Goal: Task Accomplishment & Management: Use online tool/utility

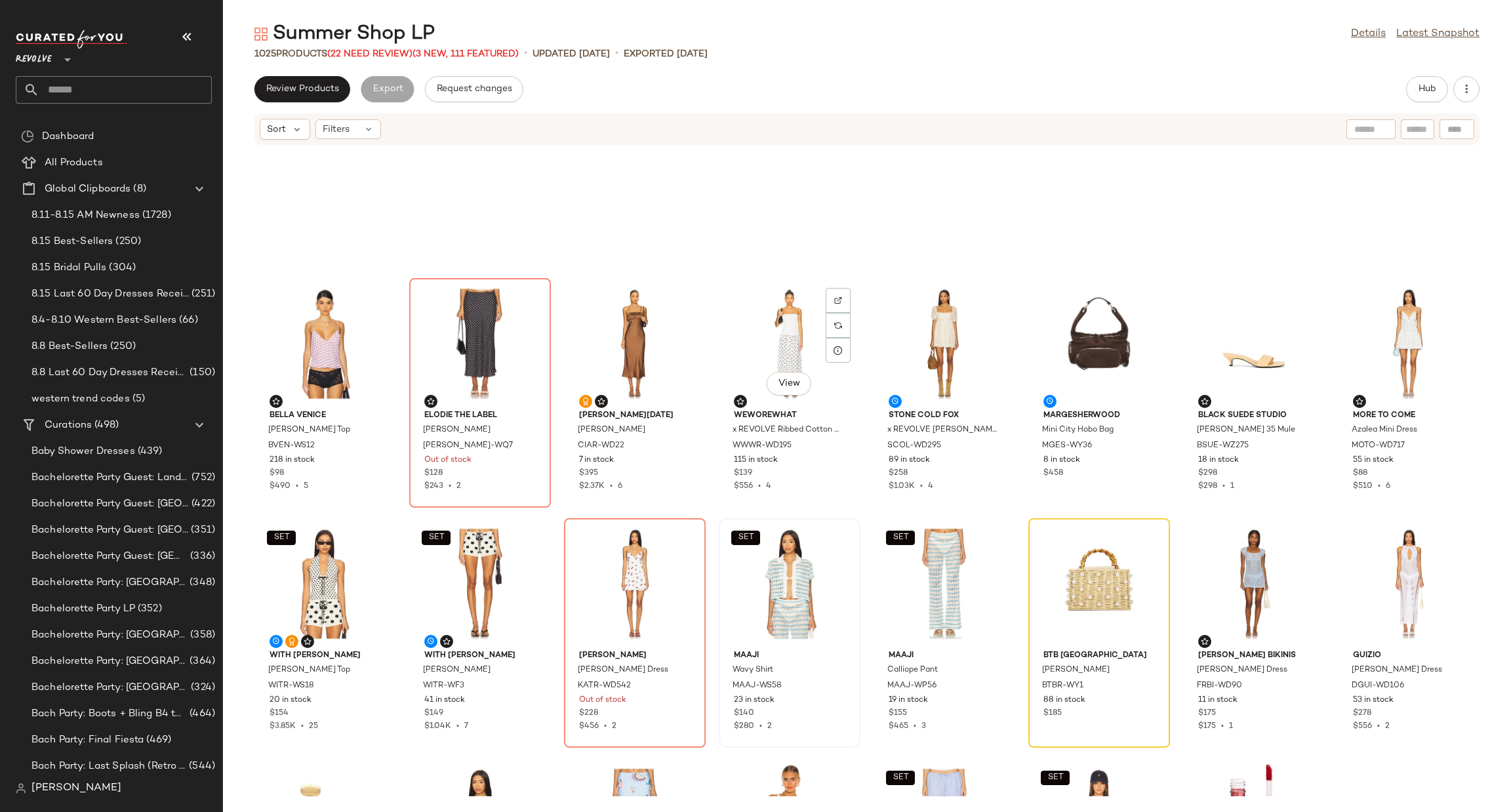
scroll to position [306, 0]
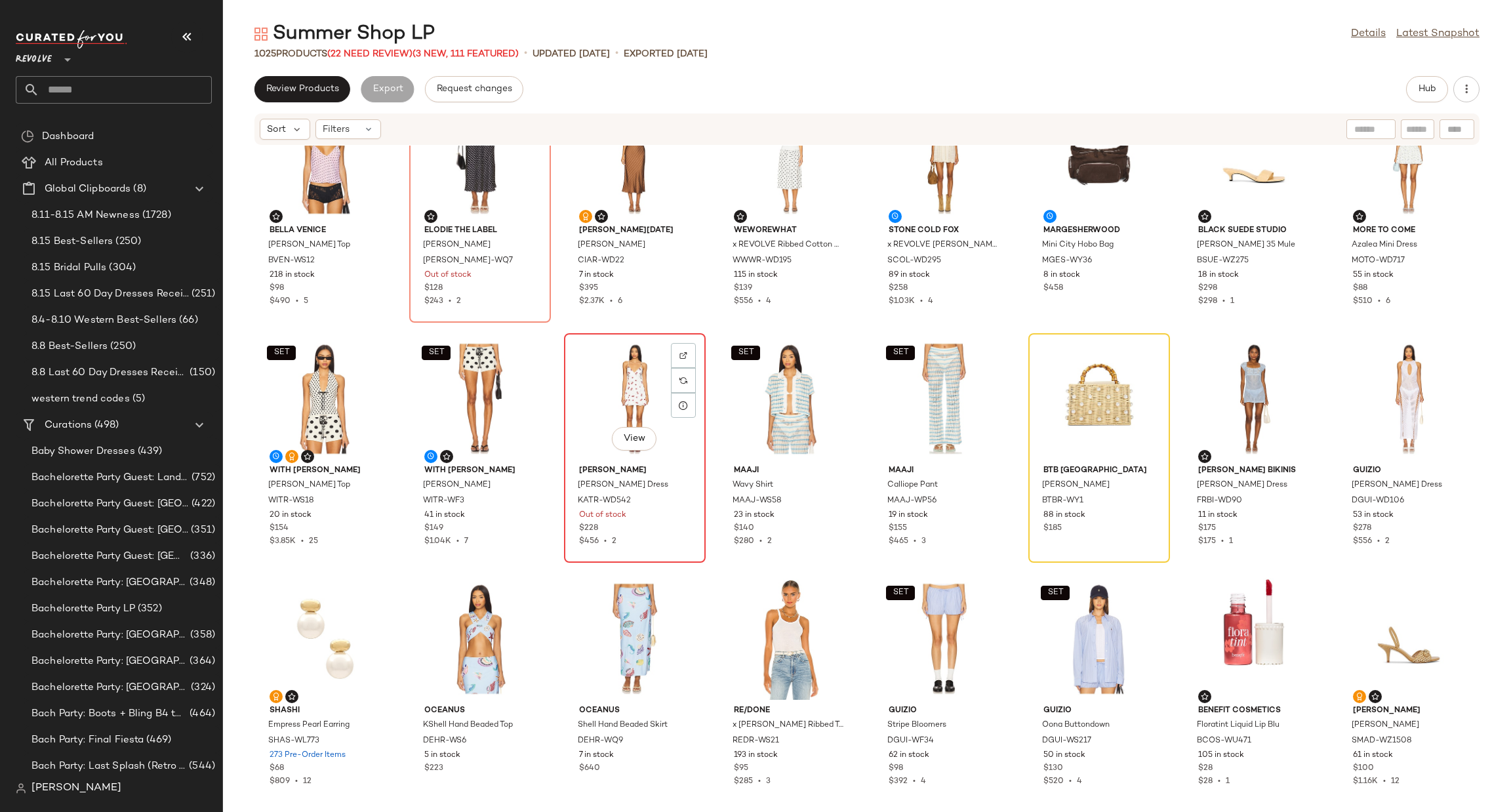
click at [614, 400] on div "View" at bounding box center [634, 398] width 132 height 122
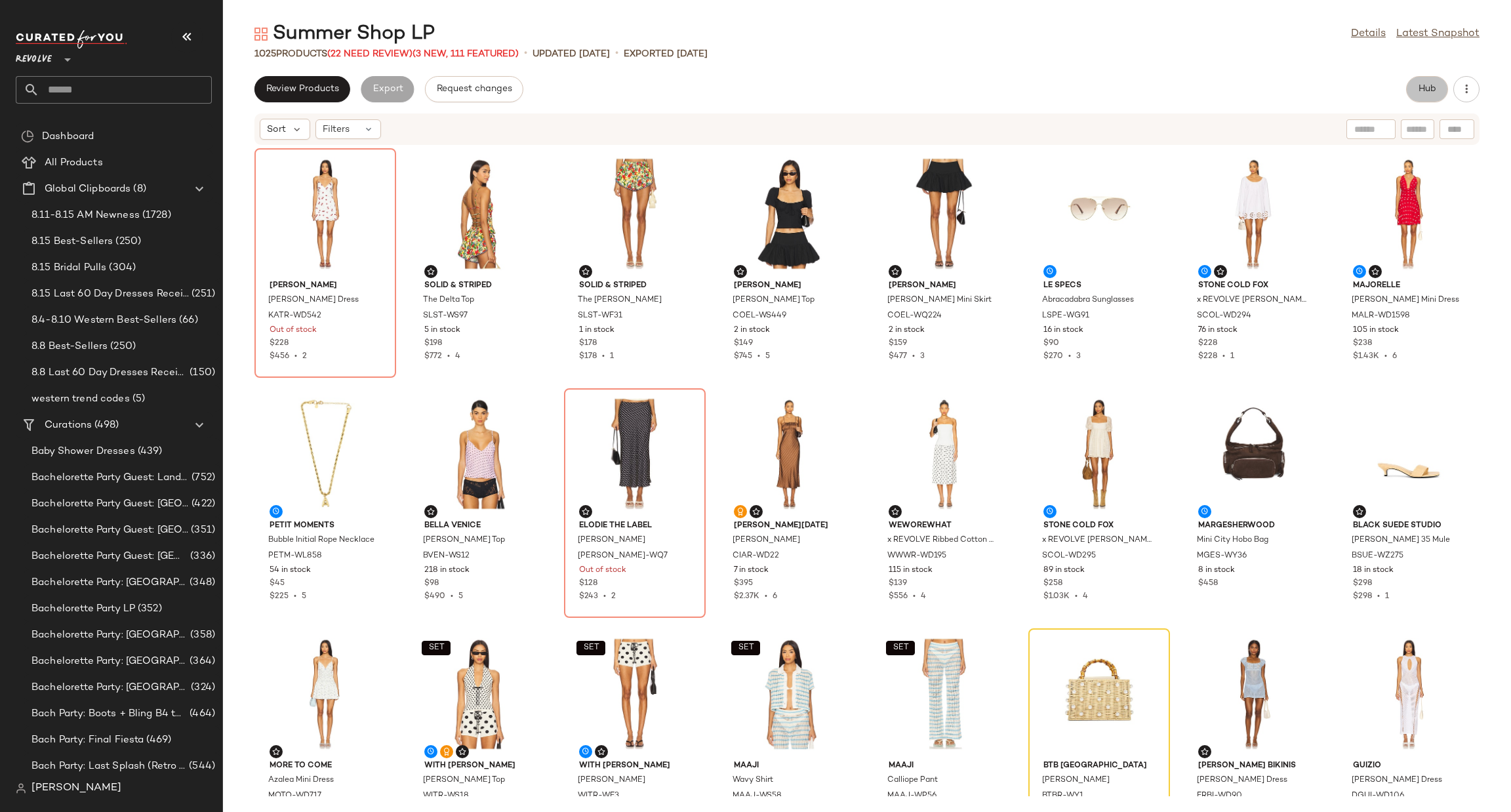
click at [1435, 94] on span "Hub" at bounding box center [1427, 89] width 18 height 11
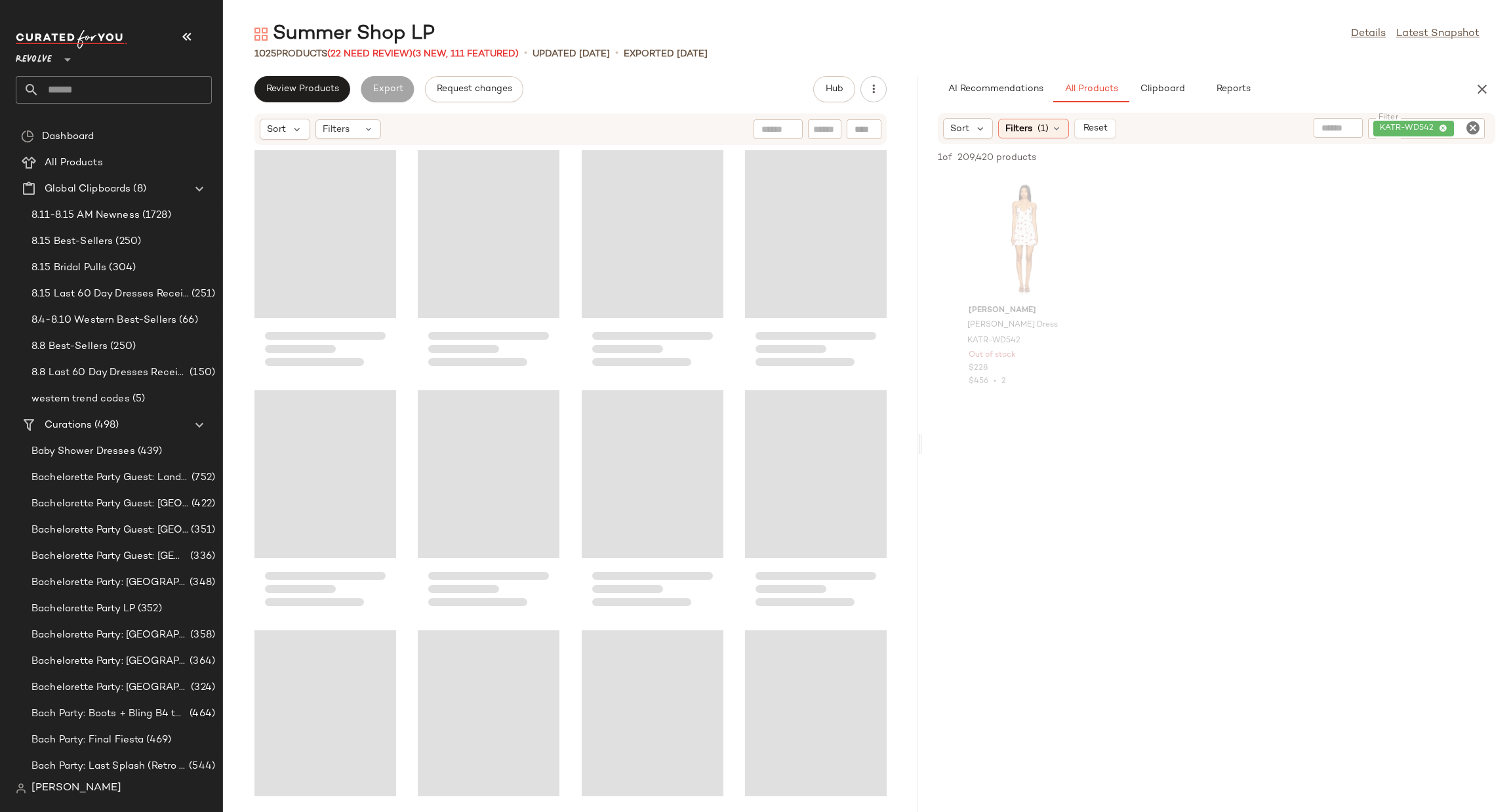
drag, startPoint x: 865, startPoint y: 448, endPoint x: 893, endPoint y: 434, distance: 31.3
click at [923, 437] on div "Summer Shop LP Details Latest Snapshot 1025 Products (22 Need Review) (3 New, 1…" at bounding box center [867, 416] width 1288 height 791
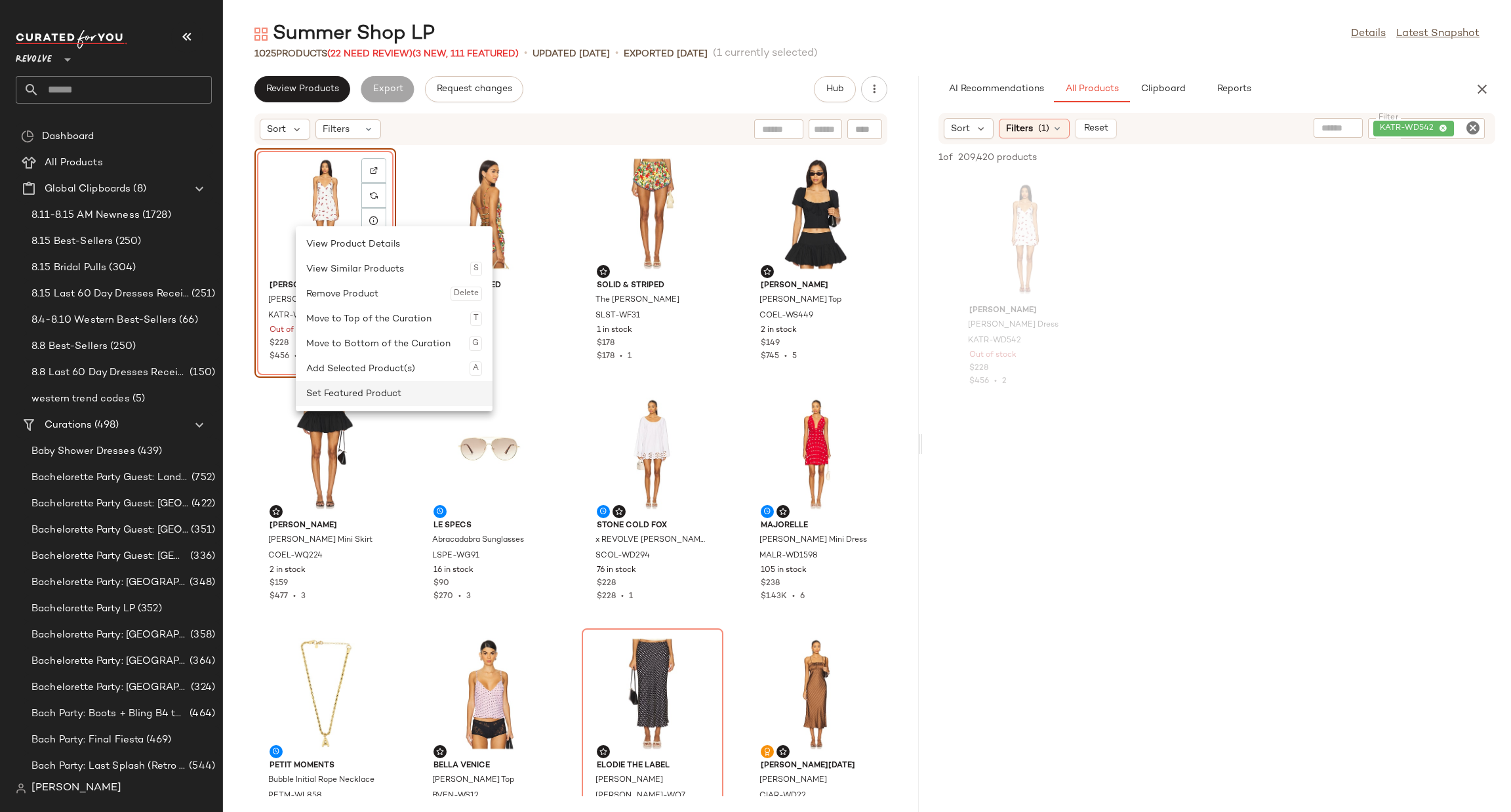
click at [388, 391] on div "Set Featured Product" at bounding box center [393, 393] width 175 height 25
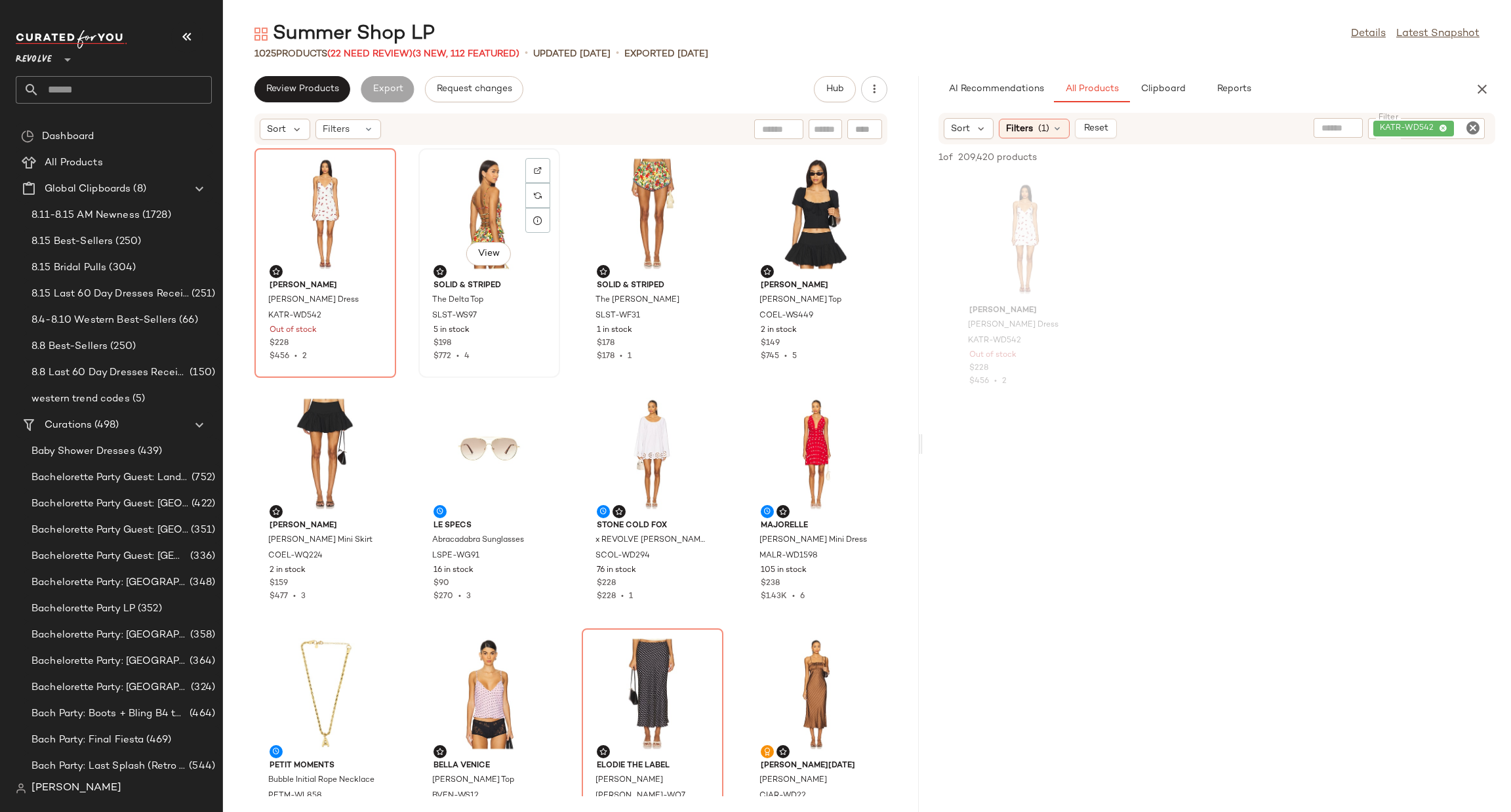
click at [462, 229] on div "View" at bounding box center [489, 214] width 132 height 122
click at [632, 188] on div "View" at bounding box center [652, 214] width 132 height 122
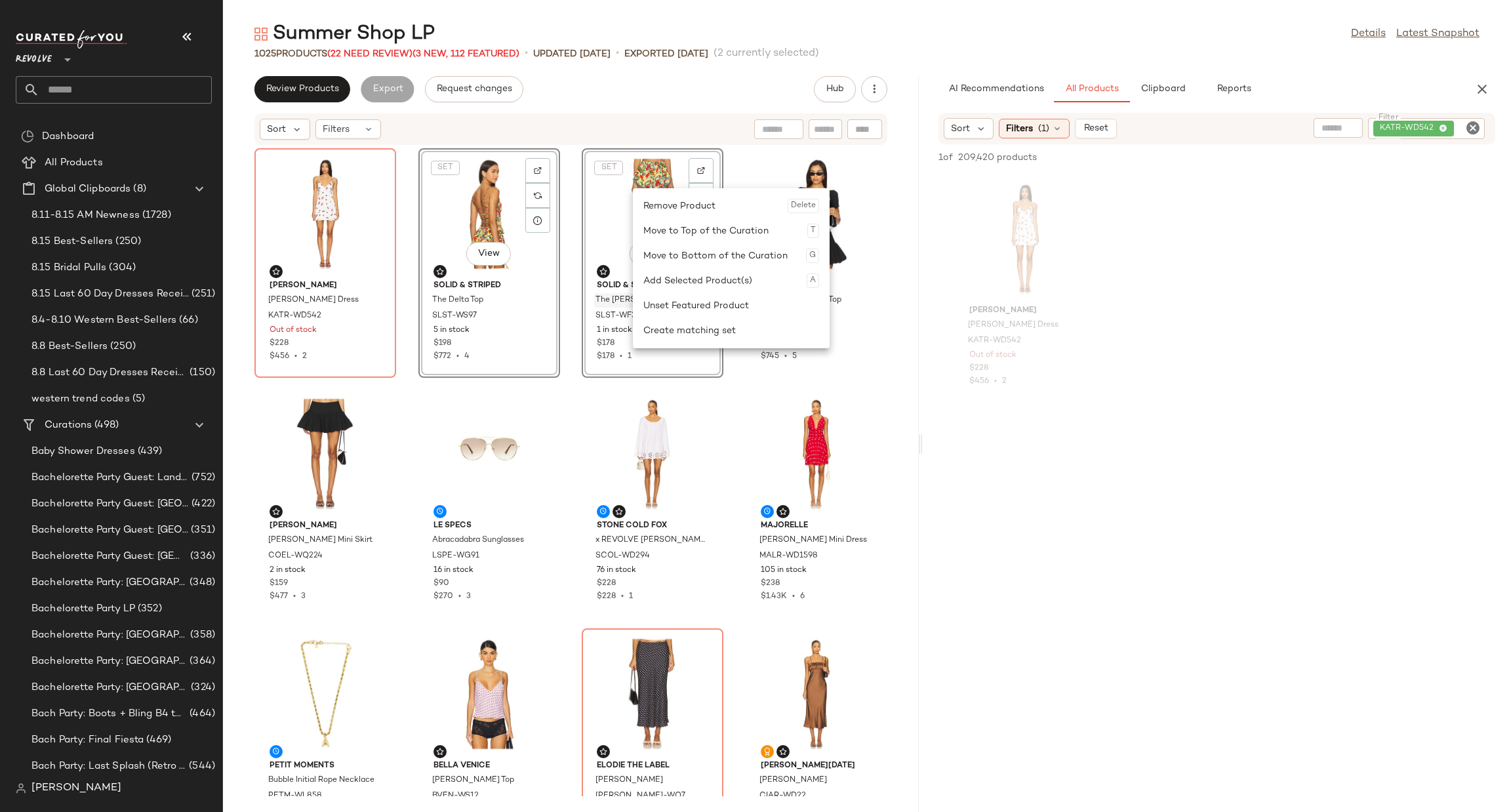
drag, startPoint x: 667, startPoint y: 300, endPoint x: 645, endPoint y: 298, distance: 22.1
click at [666, 300] on div "Unset Featured Product" at bounding box center [731, 306] width 175 height 25
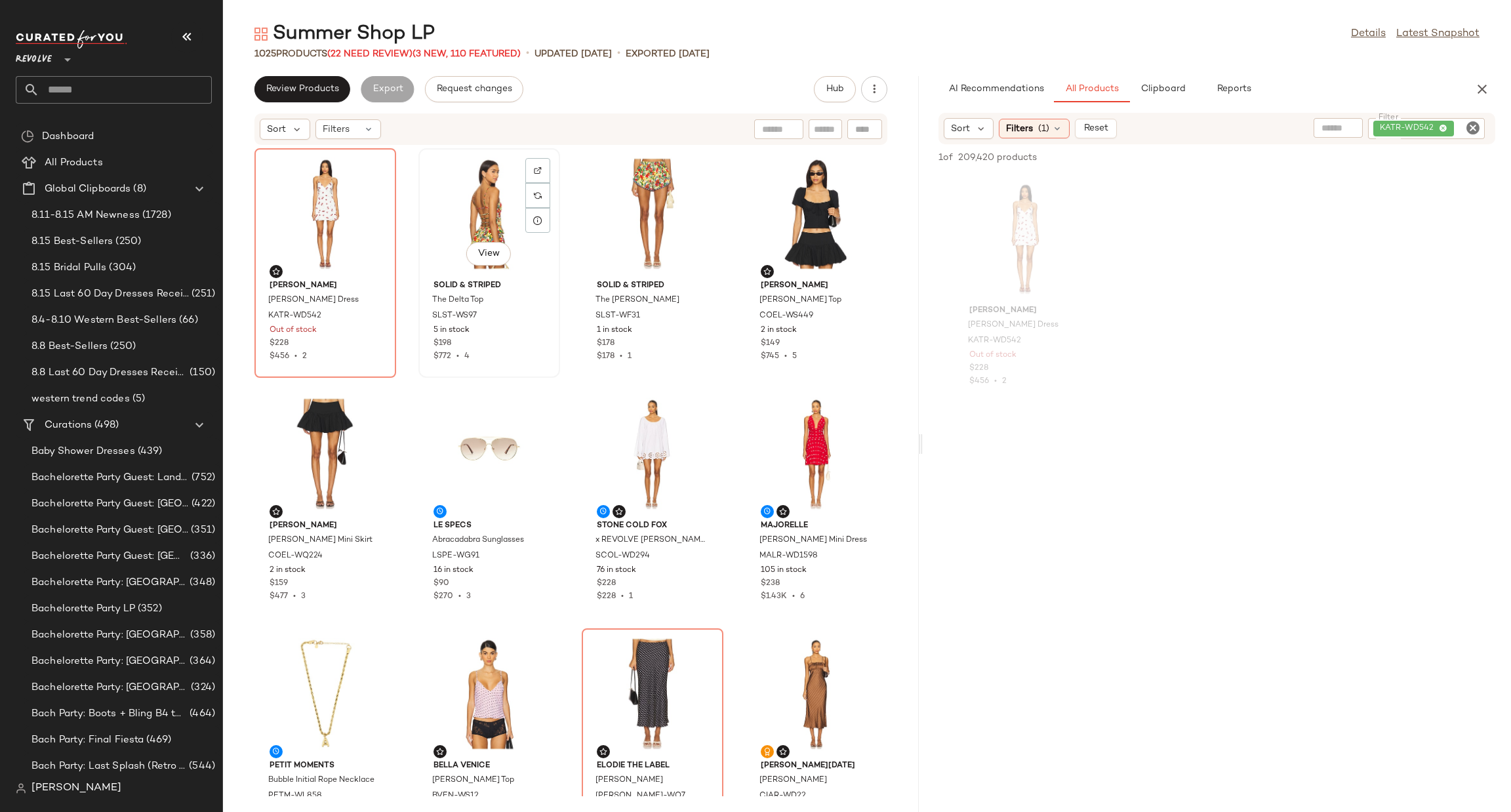
click at [465, 224] on div "View" at bounding box center [489, 214] width 132 height 122
click at [628, 219] on div "View" at bounding box center [652, 214] width 132 height 122
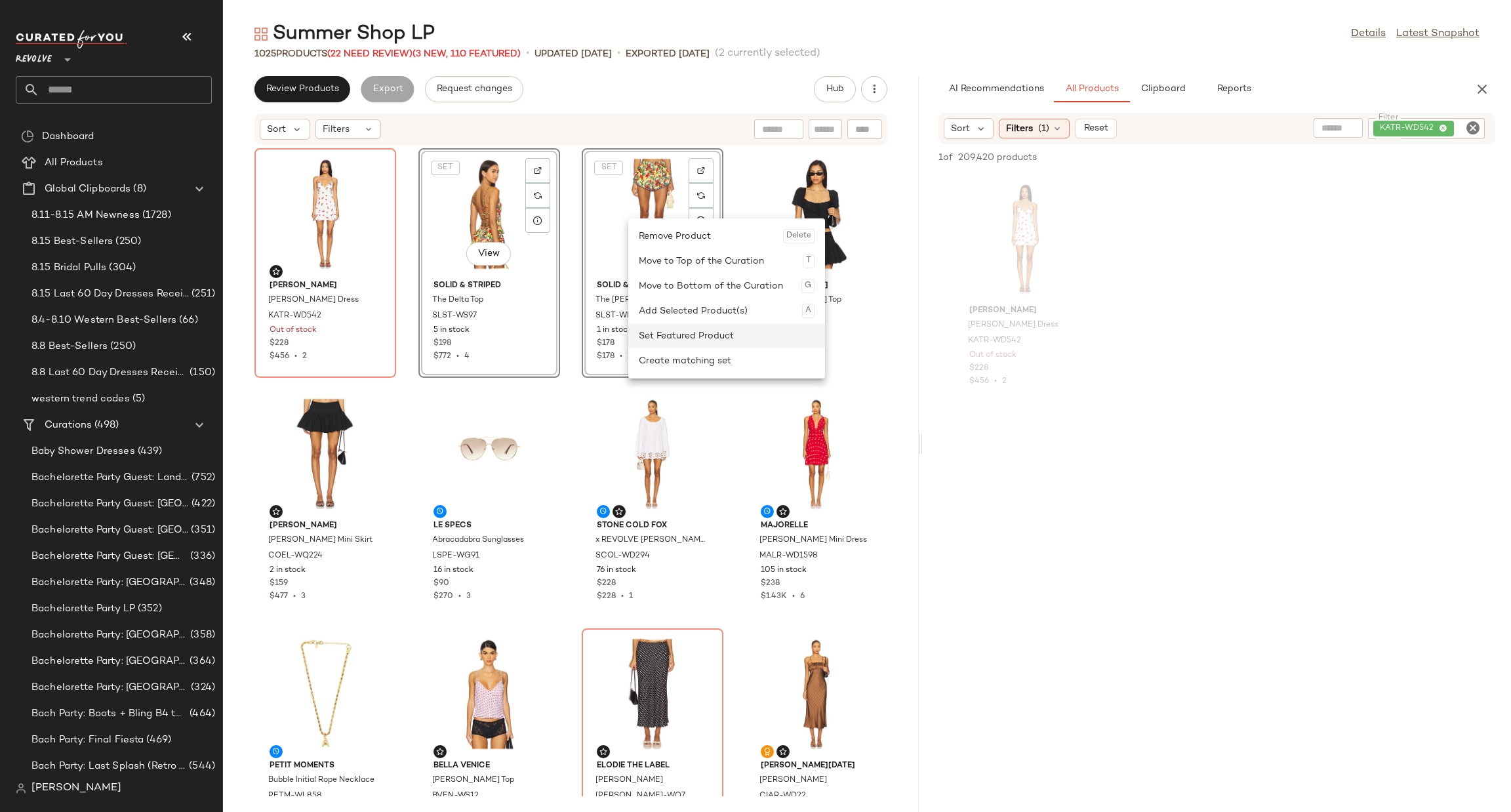
click at [667, 327] on div "Set Featured Product" at bounding box center [726, 336] width 175 height 25
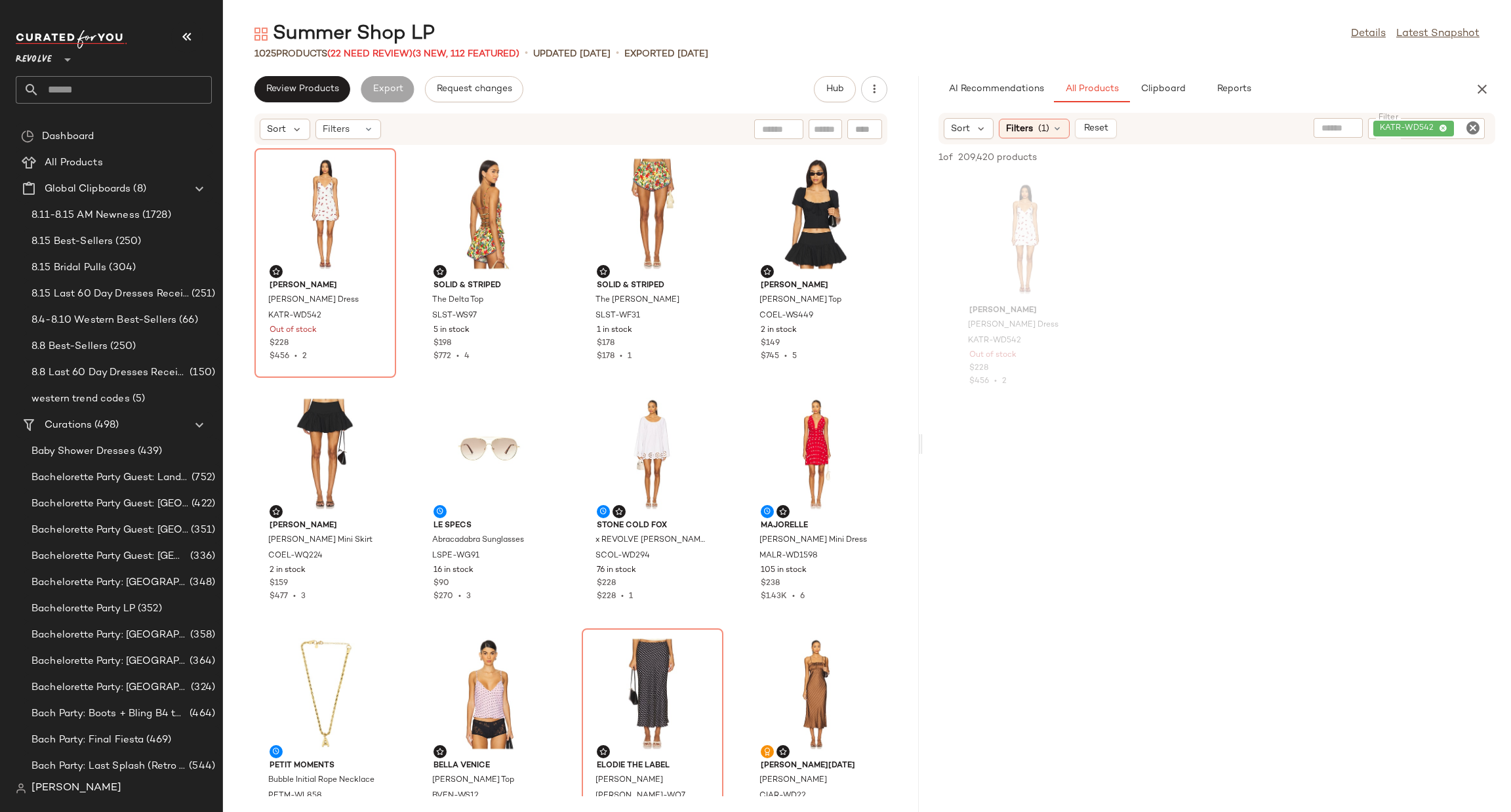
click at [1469, 131] on icon "Clear Filter" at bounding box center [1473, 127] width 16 height 16
type input "*******"
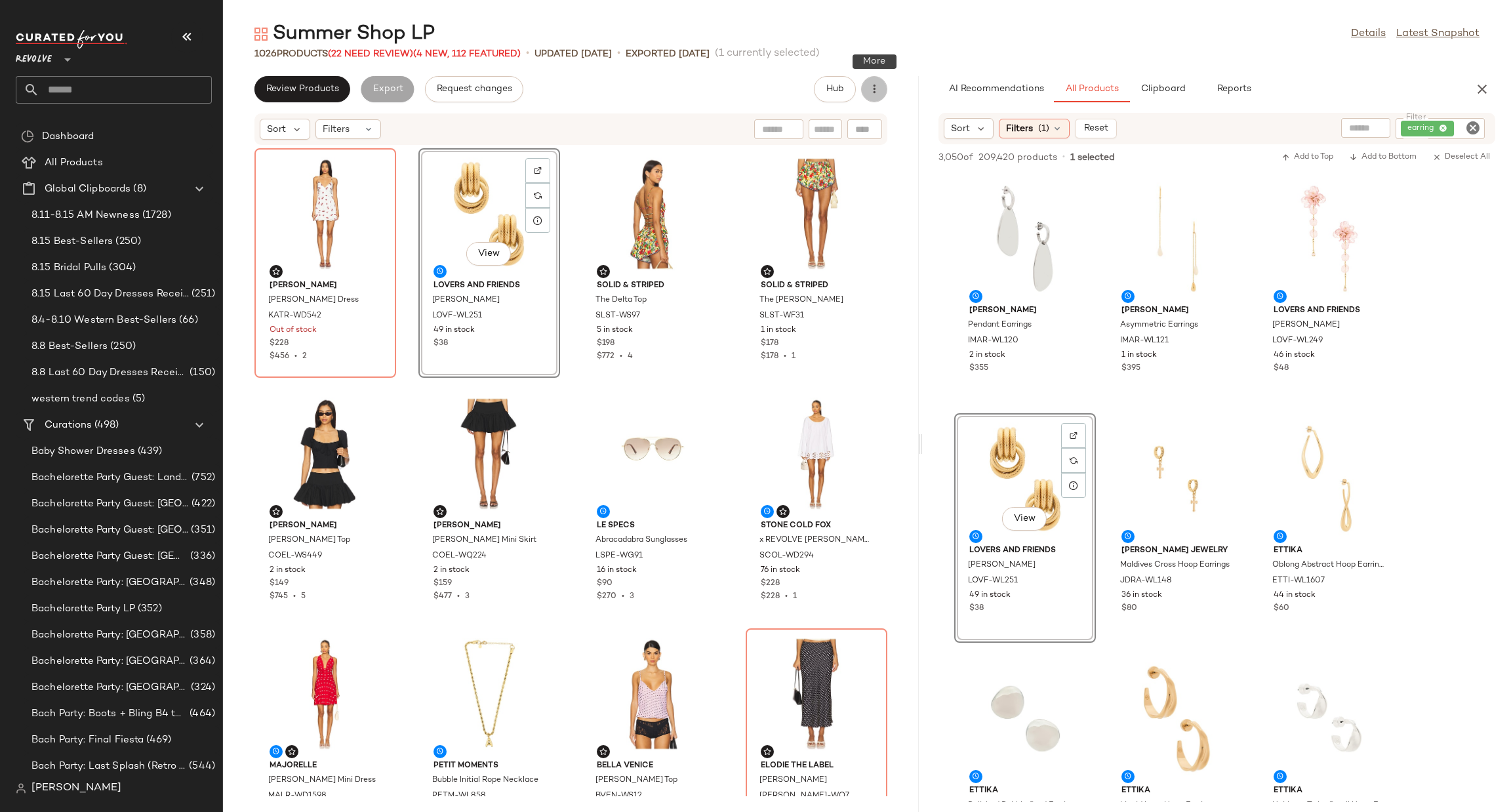
click at [868, 89] on button "button" at bounding box center [874, 90] width 27 height 27
drag, startPoint x: 840, startPoint y: 187, endPoint x: 796, endPoint y: 197, distance: 45.1
click at [839, 187] on span "Clear Suggested Products" at bounding box center [815, 189] width 123 height 14
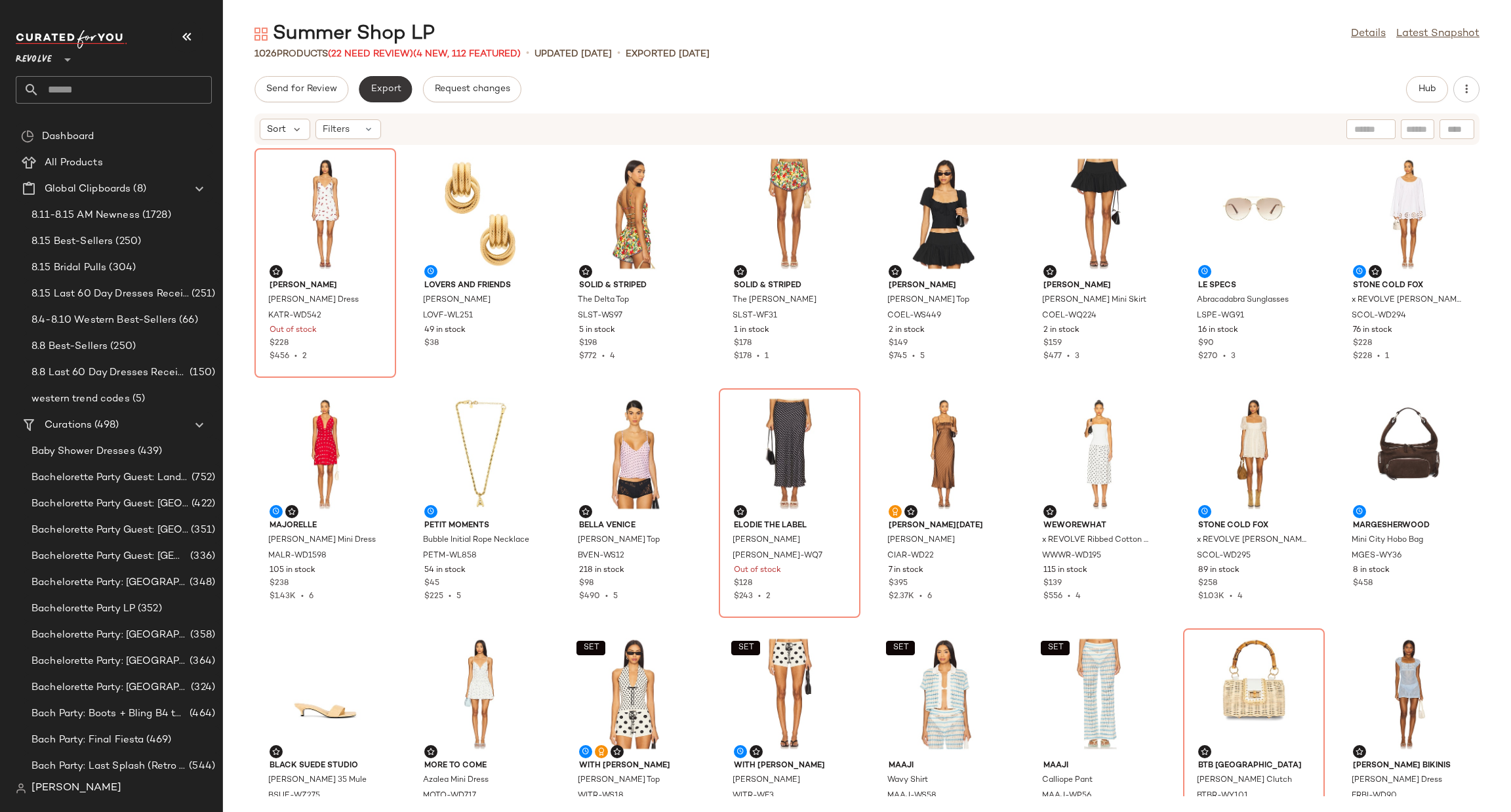
click at [391, 81] on button "Export" at bounding box center [386, 90] width 53 height 27
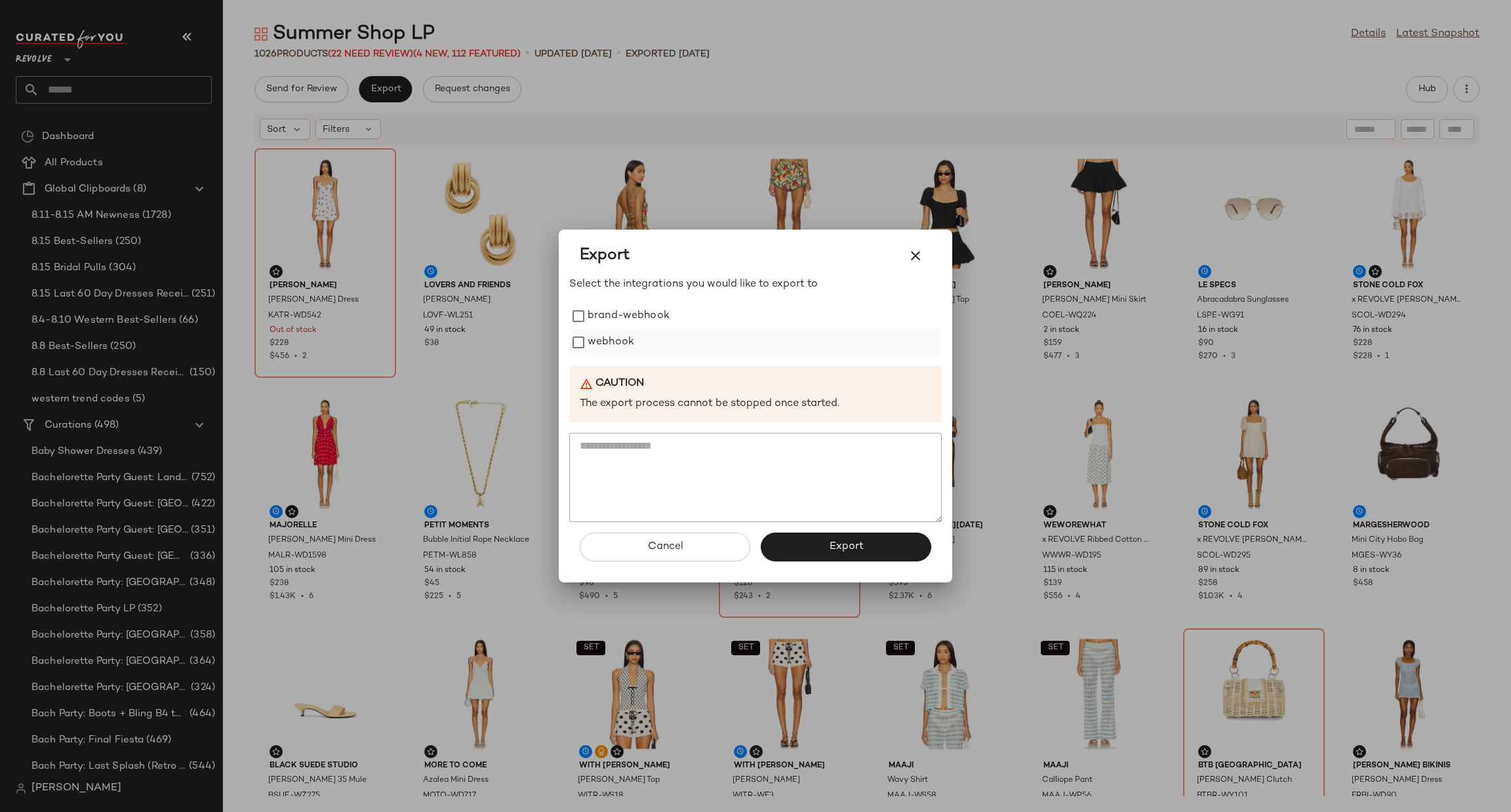
click at [608, 340] on label "webhook" at bounding box center [611, 342] width 47 height 27
click at [857, 544] on span "Export" at bounding box center [846, 546] width 35 height 12
